Goal: Task Accomplishment & Management: Manage account settings

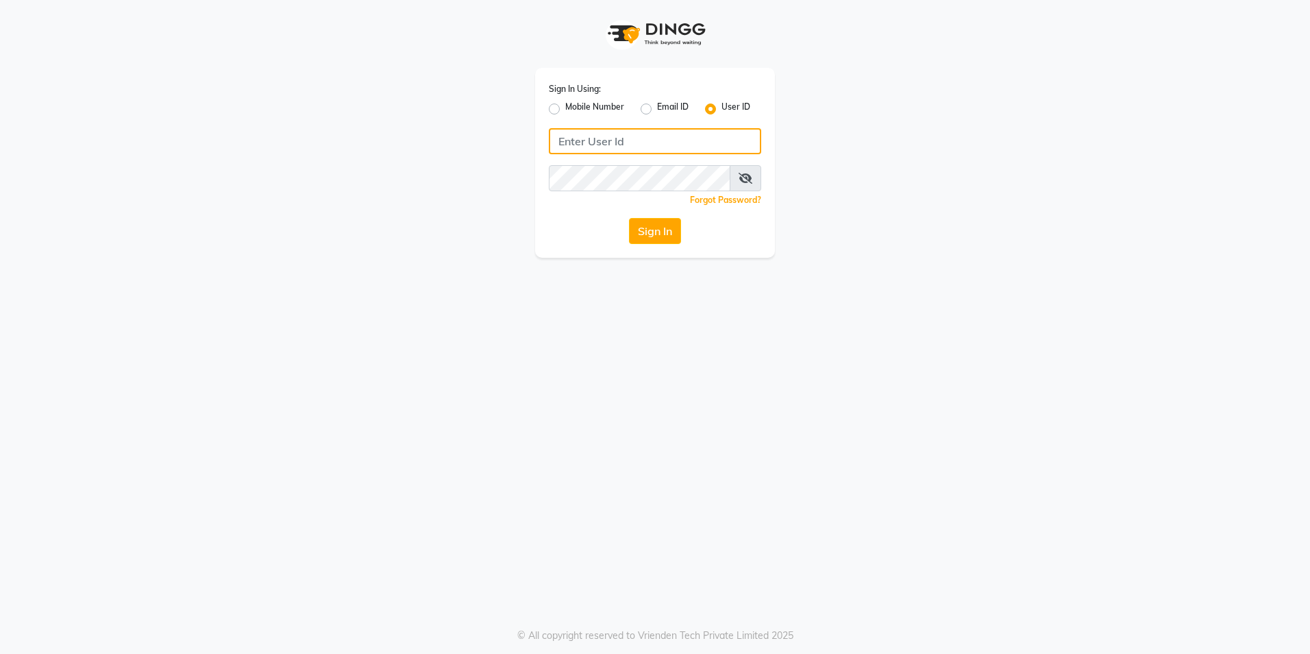
click at [575, 132] on input "Username" at bounding box center [655, 141] width 212 height 26
paste input "9059811762"
type input "9059811762"
click at [598, 195] on div "Sign In Using: Mobile Number Email ID User ID 9059811762 Remember me Forgot Pas…" at bounding box center [655, 163] width 240 height 190
click at [629, 218] on button "Sign In" at bounding box center [655, 231] width 52 height 26
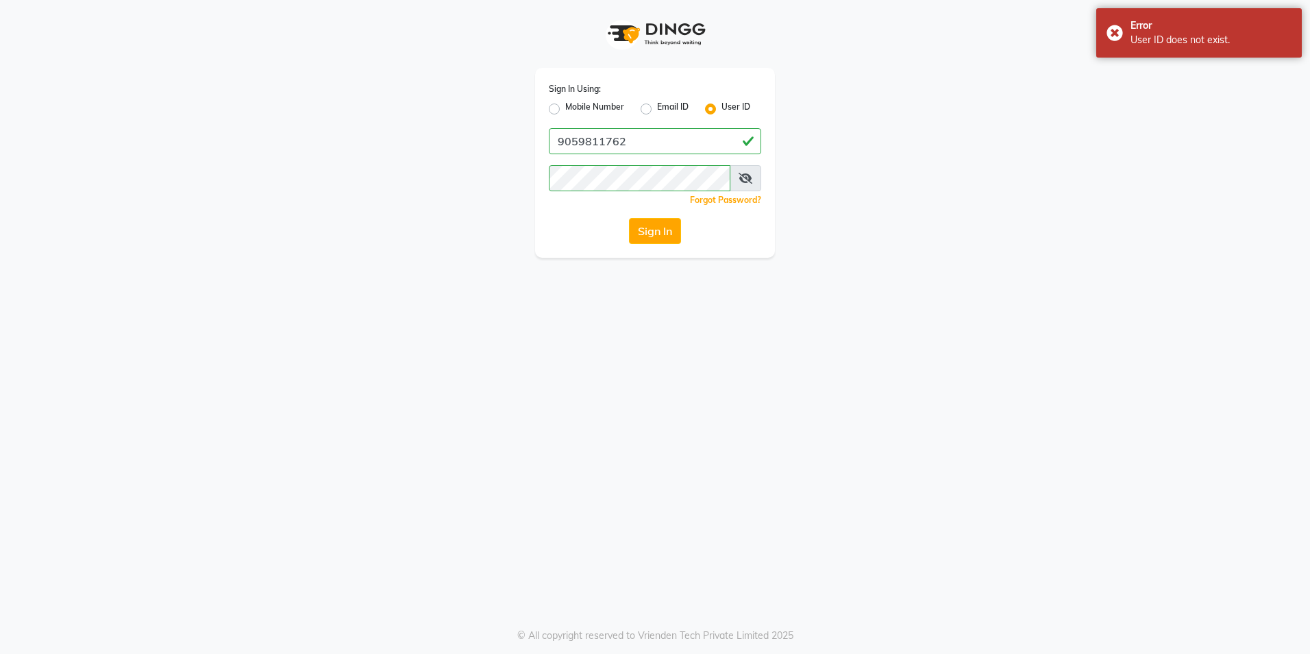
click at [555, 101] on div "Mobile Number" at bounding box center [586, 109] width 75 height 16
click at [565, 108] on label "Mobile Number" at bounding box center [594, 109] width 59 height 16
click at [565, 108] on input "Mobile Number" at bounding box center [569, 105] width 9 height 9
radio input "true"
radio input "false"
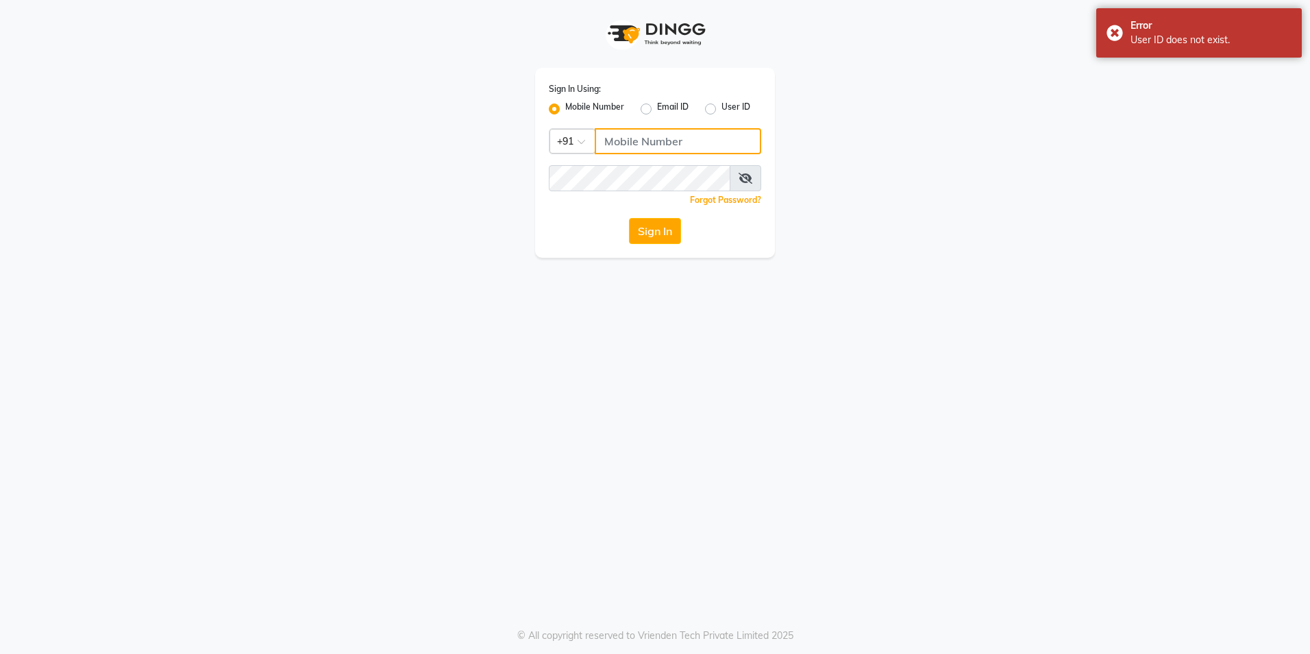
click at [662, 136] on input "Username" at bounding box center [678, 141] width 167 height 26
paste input "9059811762"
type input "9059811762"
click at [629, 218] on button "Sign In" at bounding box center [655, 231] width 52 height 26
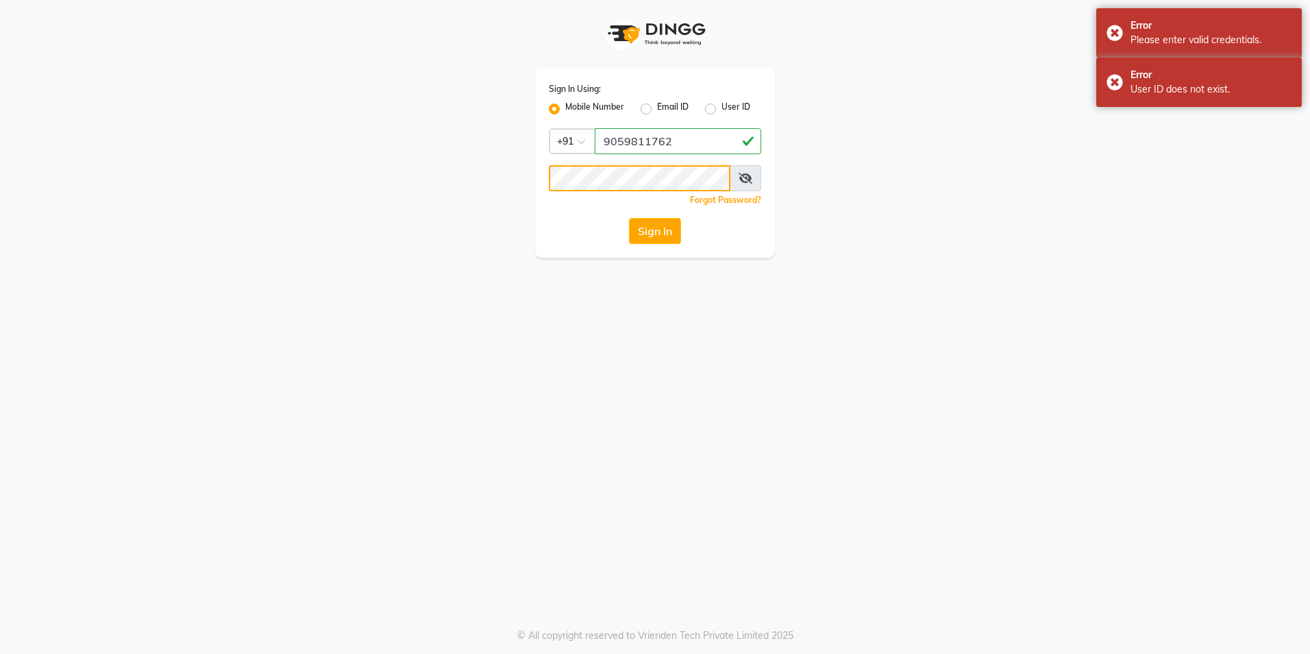
click at [475, 186] on div "Sign In Using: Mobile Number Email ID User ID Country Code × [PHONE_NUMBER] Rem…" at bounding box center [655, 129] width 781 height 258
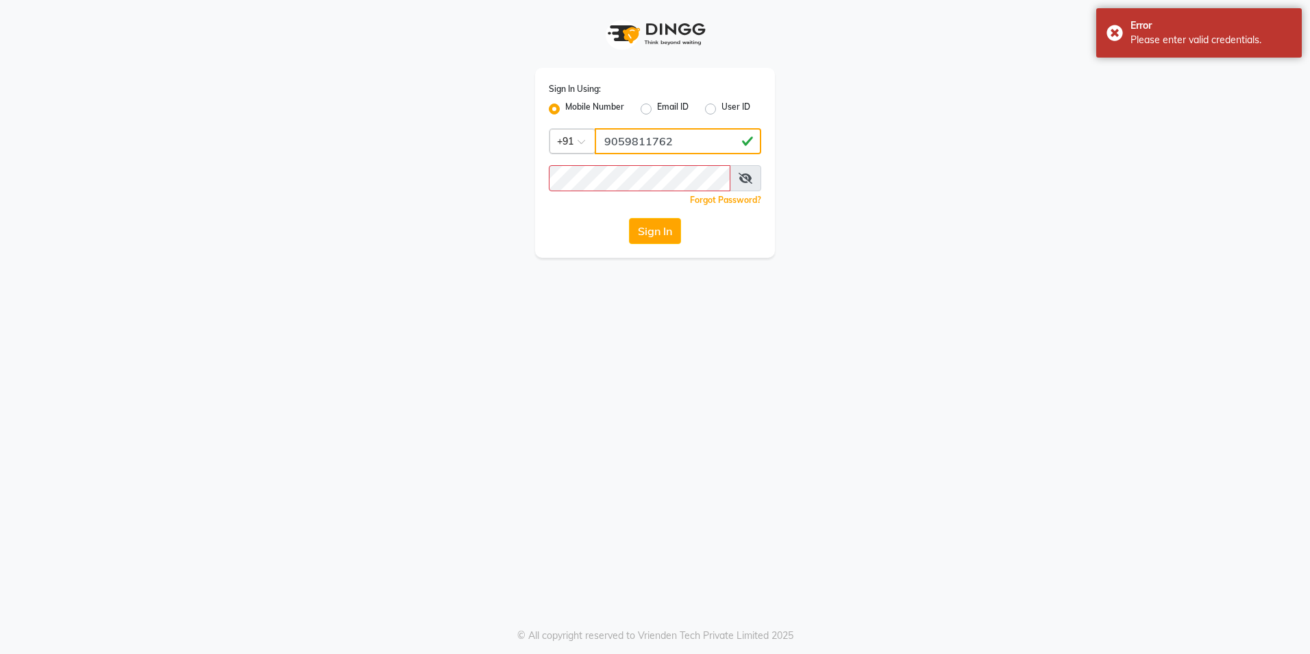
drag, startPoint x: 688, startPoint y: 134, endPoint x: 550, endPoint y: 140, distance: 138.6
click at [550, 140] on div "Country Code × [PHONE_NUMBER]" at bounding box center [655, 141] width 212 height 26
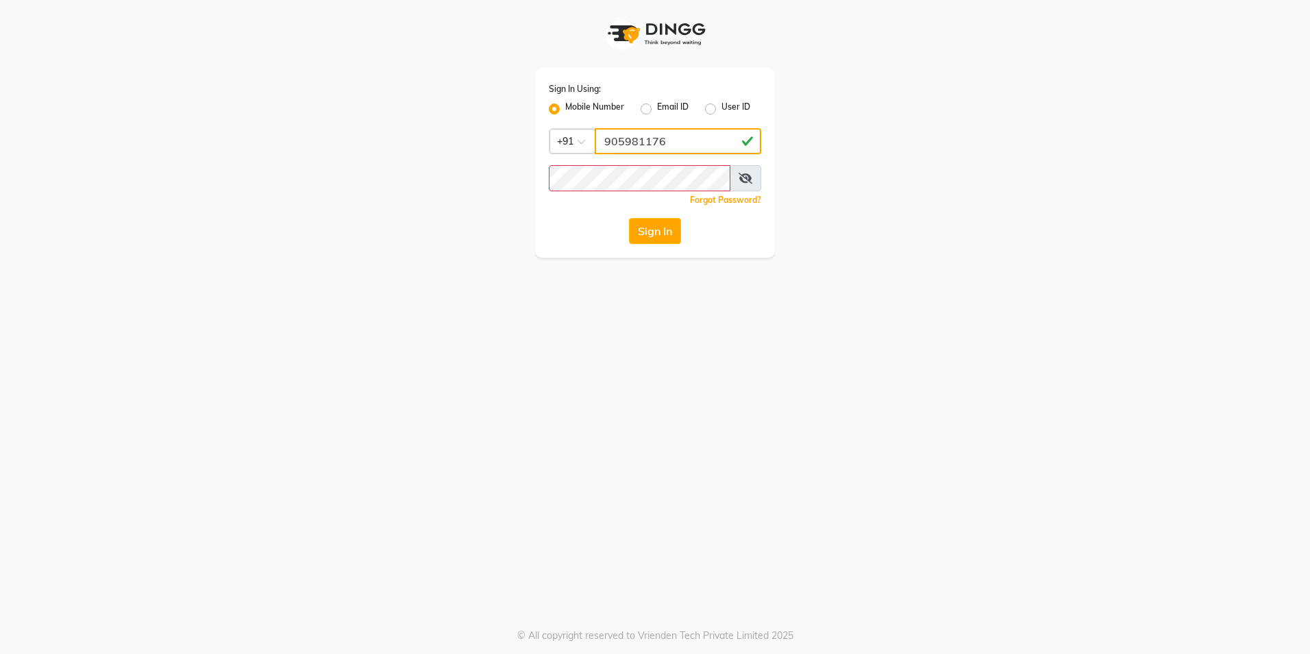
type input "9059811762"
click at [711, 147] on input "9059811762" at bounding box center [678, 141] width 167 height 26
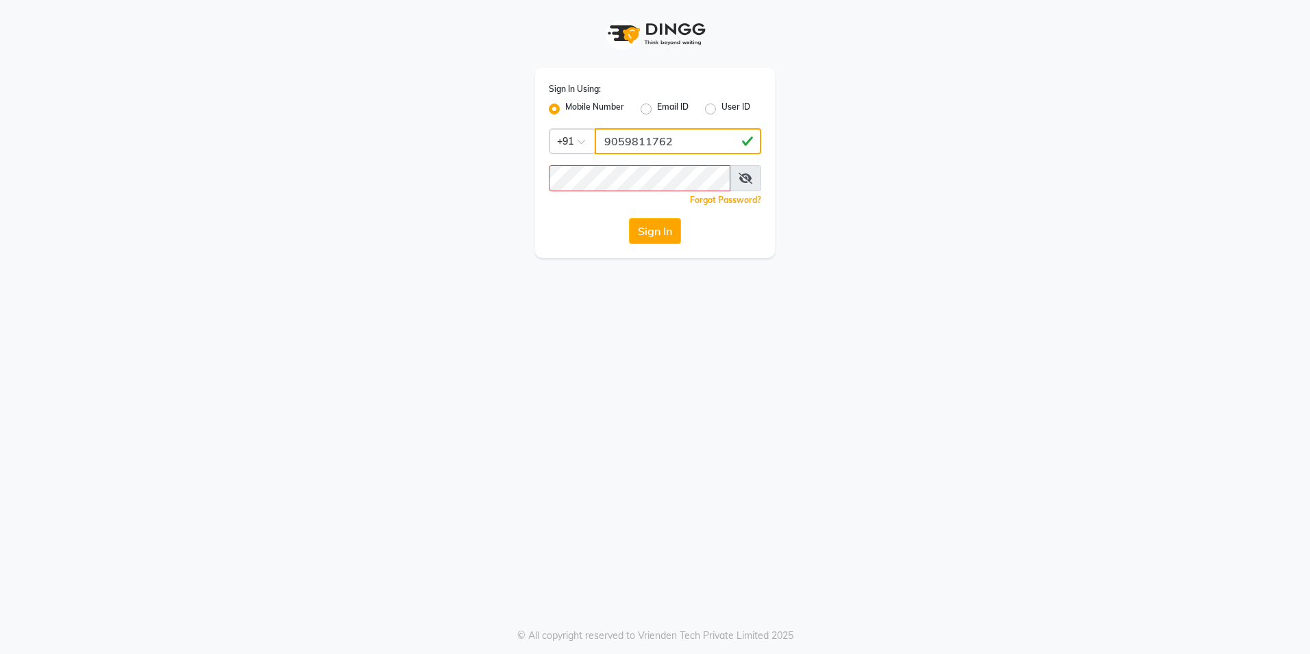
drag, startPoint x: 711, startPoint y: 147, endPoint x: 617, endPoint y: 155, distance: 94.2
click at [617, 155] on div "Sign In Using: Mobile Number Email ID User ID Country Code × [PHONE_NUMBER] Rem…" at bounding box center [655, 163] width 240 height 190
click at [629, 218] on button "Sign In" at bounding box center [655, 231] width 52 height 26
